Goal: Find specific page/section: Find specific page/section

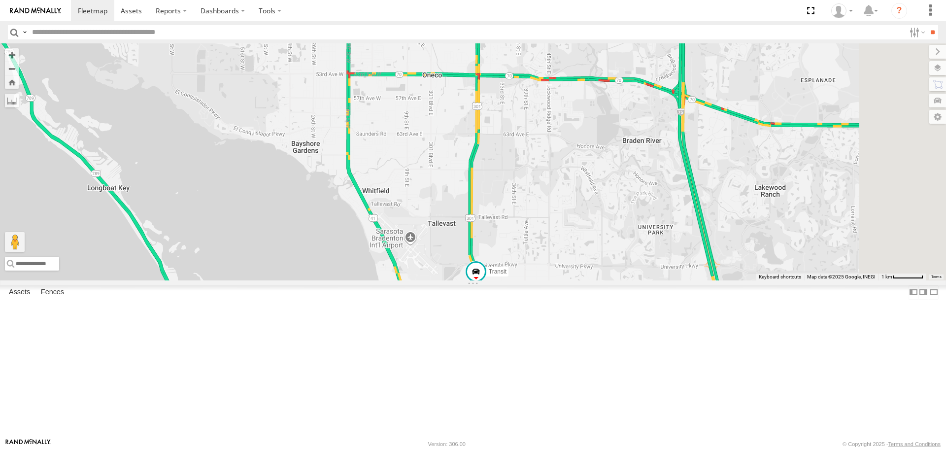
drag, startPoint x: 646, startPoint y: 205, endPoint x: 615, endPoint y: 250, distance: 54.3
click at [615, 250] on div "soul Transit 3" at bounding box center [473, 161] width 946 height 237
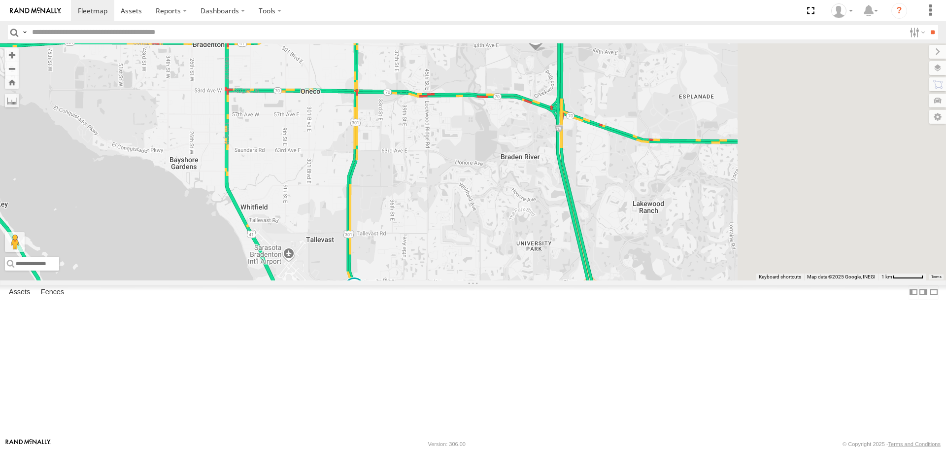
drag, startPoint x: 676, startPoint y: 200, endPoint x: 557, endPoint y: 208, distance: 119.1
click at [557, 208] on div "soul Transit 3" at bounding box center [473, 161] width 946 height 237
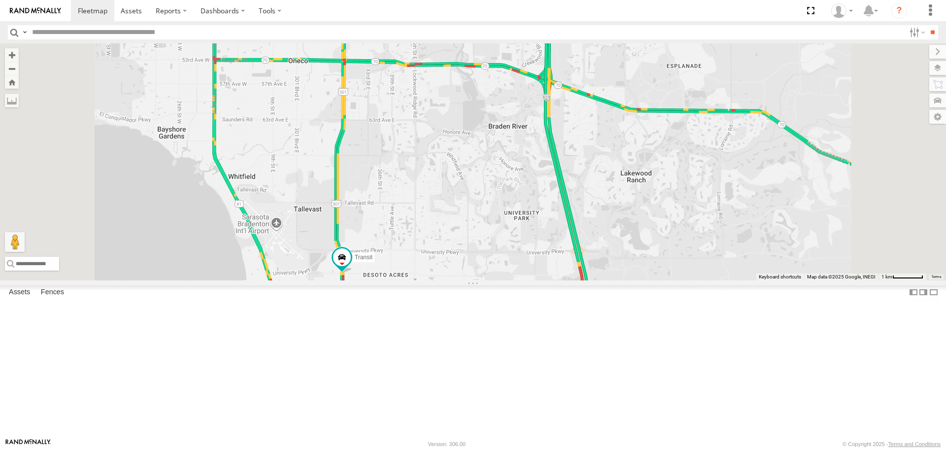
drag, startPoint x: 582, startPoint y: 237, endPoint x: 565, endPoint y: 284, distance: 50.2
click at [565, 280] on div "soul Transit 3" at bounding box center [473, 161] width 946 height 237
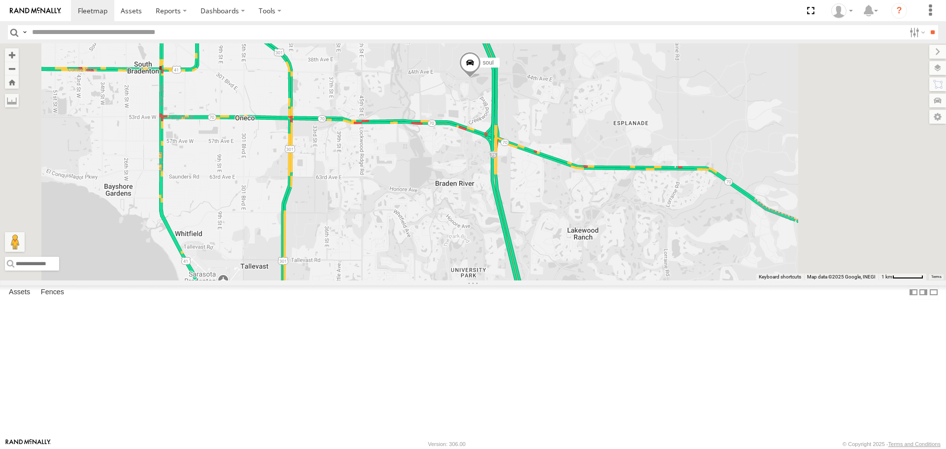
drag, startPoint x: 612, startPoint y: 217, endPoint x: 543, endPoint y: 290, distance: 101.1
click at [543, 280] on div "soul Transit 3" at bounding box center [473, 161] width 946 height 237
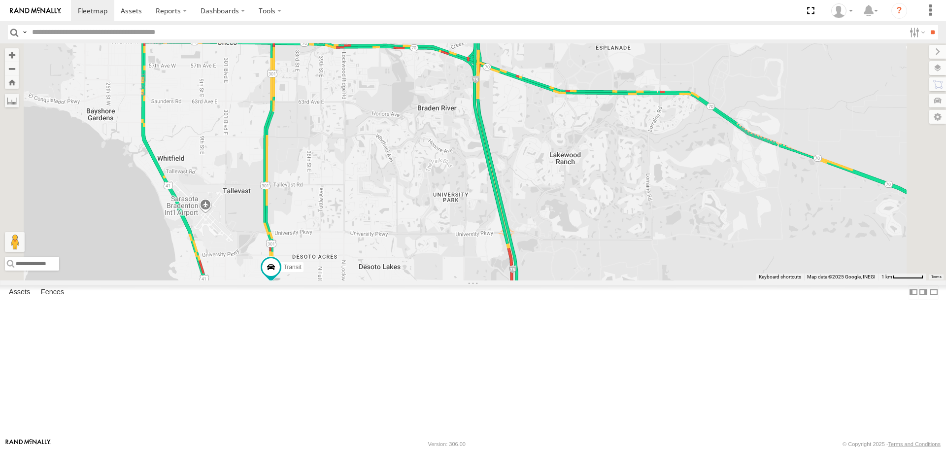
drag, startPoint x: 557, startPoint y: 307, endPoint x: 549, endPoint y: 204, distance: 103.3
click at [549, 204] on div "soul Transit" at bounding box center [473, 161] width 946 height 237
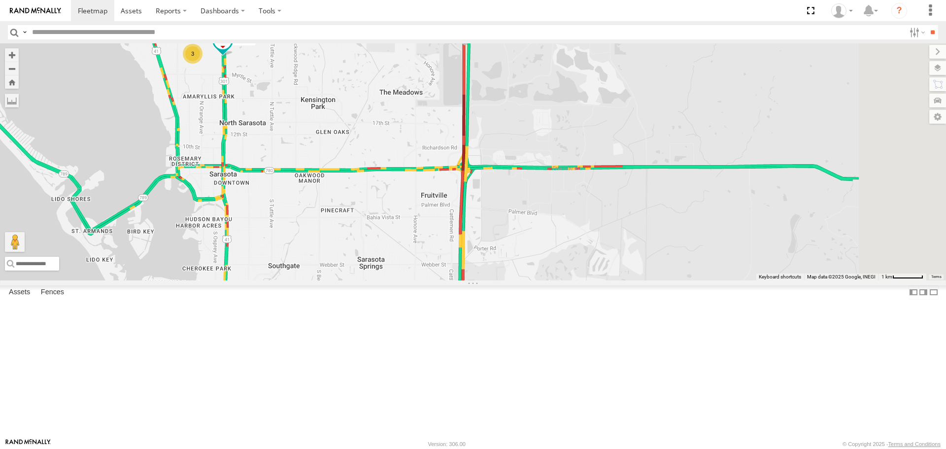
drag, startPoint x: 541, startPoint y: 318, endPoint x: 496, endPoint y: 112, distance: 211.4
click at [496, 112] on div "soul Transit 3" at bounding box center [473, 161] width 946 height 237
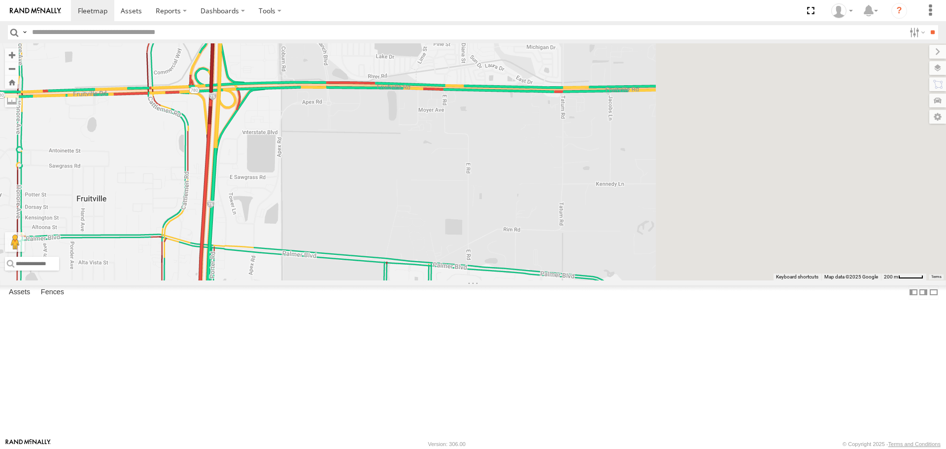
drag, startPoint x: 735, startPoint y: 255, endPoint x: 402, endPoint y: 217, distance: 334.4
click at [402, 217] on div "soul Transit" at bounding box center [473, 161] width 946 height 237
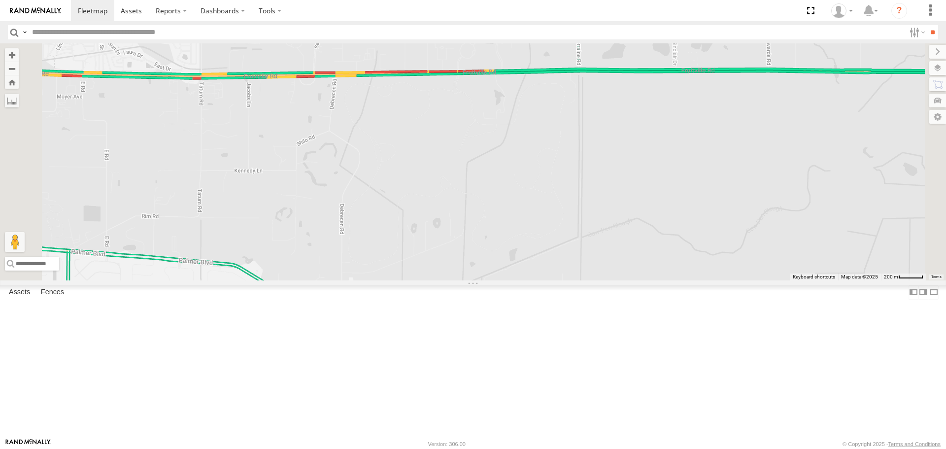
drag, startPoint x: 389, startPoint y: 205, endPoint x: 434, endPoint y: 208, distance: 45.4
click at [434, 208] on div at bounding box center [473, 161] width 946 height 237
